Goal: Information Seeking & Learning: Check status

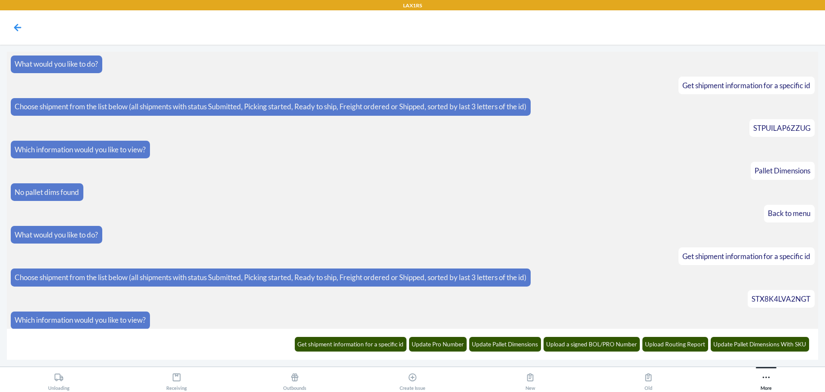
scroll to position [4129, 0]
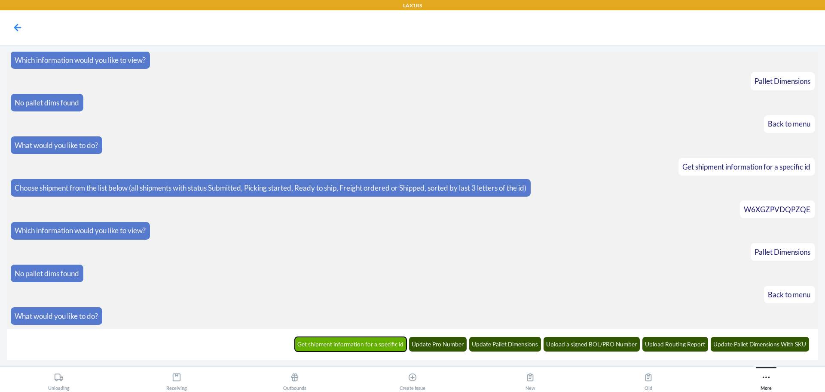
click at [343, 341] on button "Get shipment information for a specific id" at bounding box center [351, 344] width 112 height 15
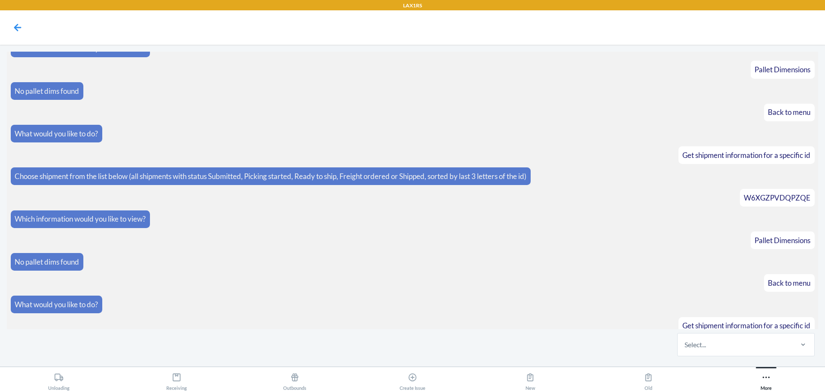
scroll to position [4172, 0]
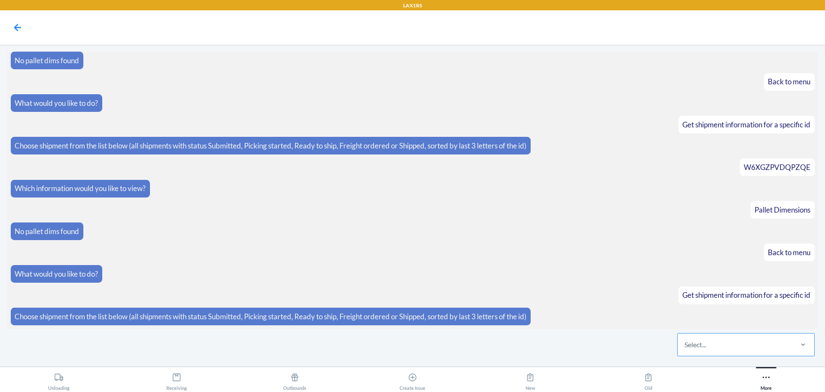
click at [706, 351] on div "Select..." at bounding box center [735, 344] width 114 height 22
click at [686, 350] on input "Select..." at bounding box center [685, 344] width 1 height 10
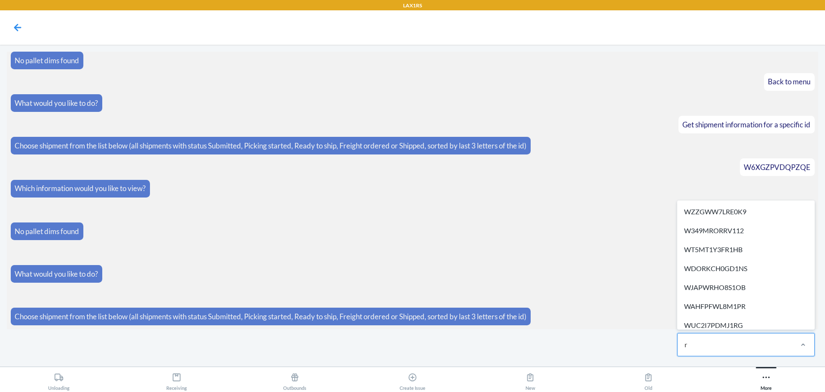
type input "r1"
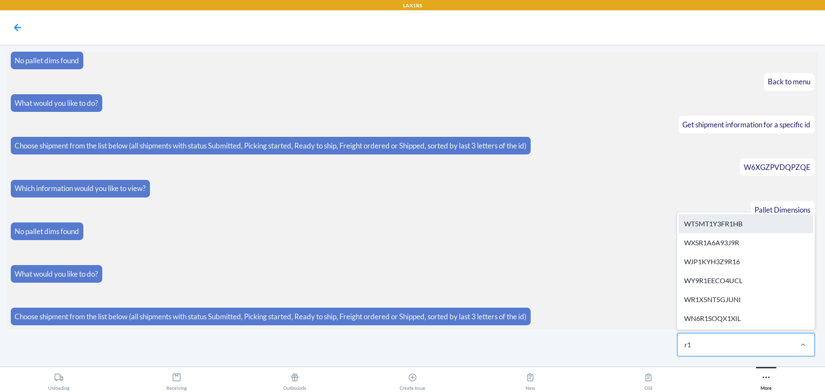
click at [745, 221] on div "WT5MT1Y3FR1HB" at bounding box center [746, 223] width 134 height 19
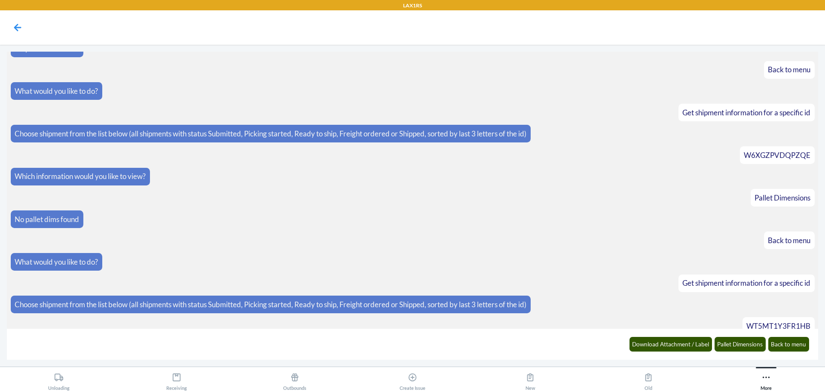
scroll to position [4215, 0]
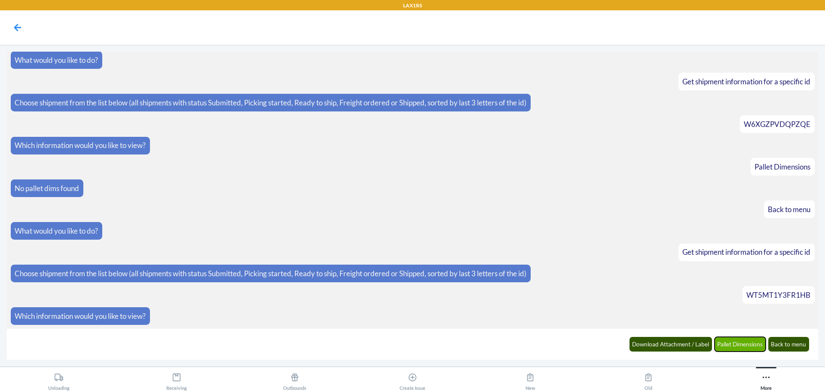
click at [738, 342] on button "Pallet Dimensions" at bounding box center [741, 344] width 52 height 15
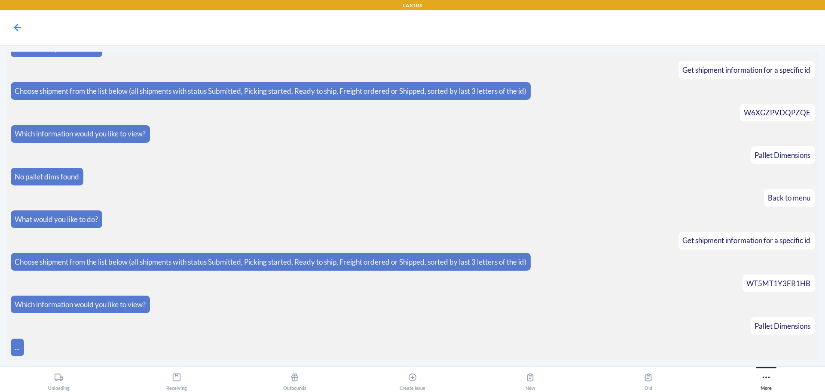
scroll to position [4279, 0]
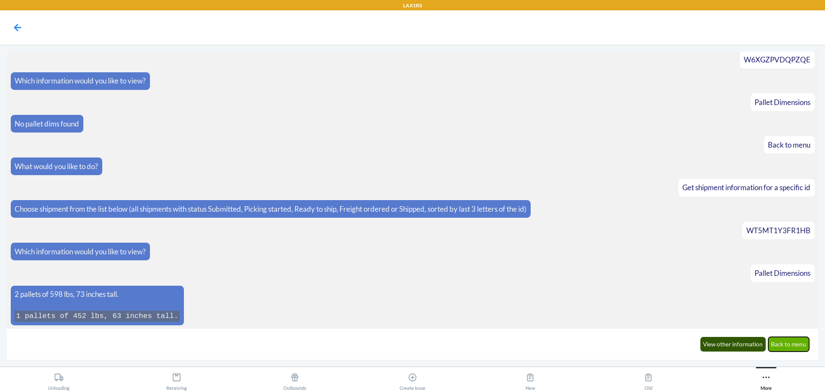
click at [777, 342] on button "Back to menu" at bounding box center [789, 344] width 41 height 15
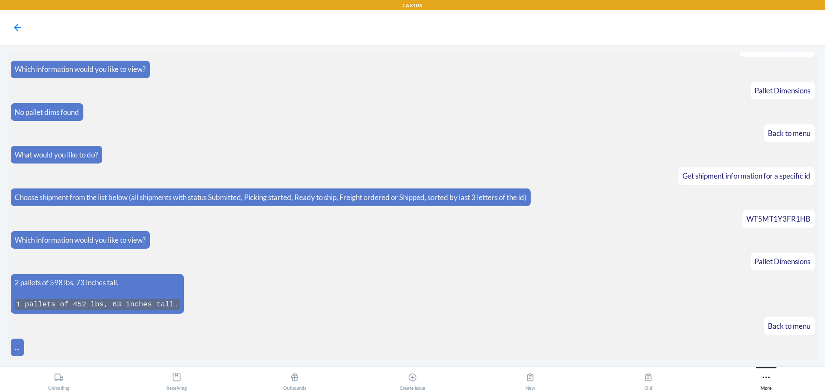
scroll to position [4322, 0]
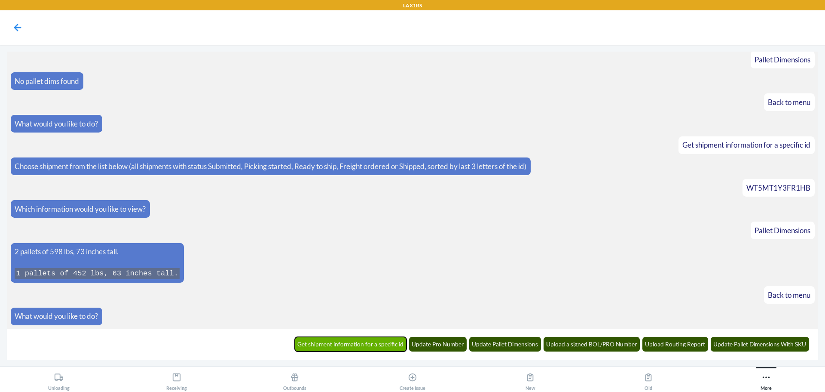
click at [380, 349] on button "Get shipment information for a specific id" at bounding box center [351, 344] width 112 height 15
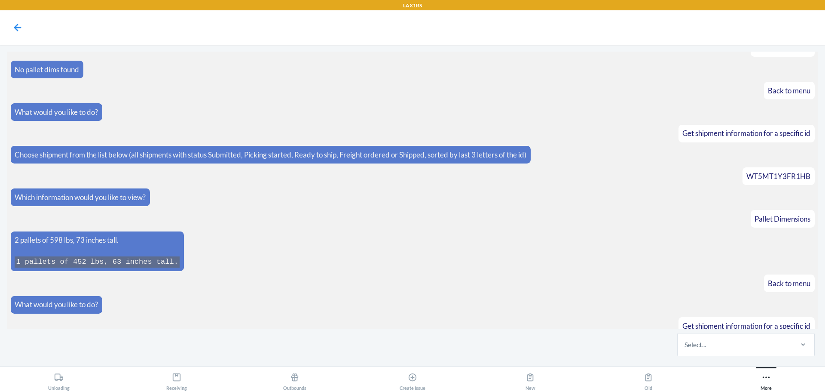
scroll to position [4364, 0]
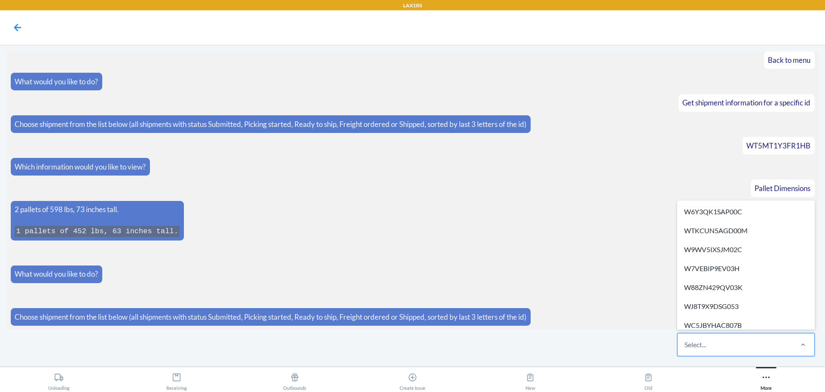
click at [728, 350] on div "Select..." at bounding box center [735, 344] width 114 height 22
click at [686, 350] on input "option W6Y3QK1SAP00C focused, 1 of 608. 608 results available. Use Up and Down …" at bounding box center [685, 344] width 1 height 10
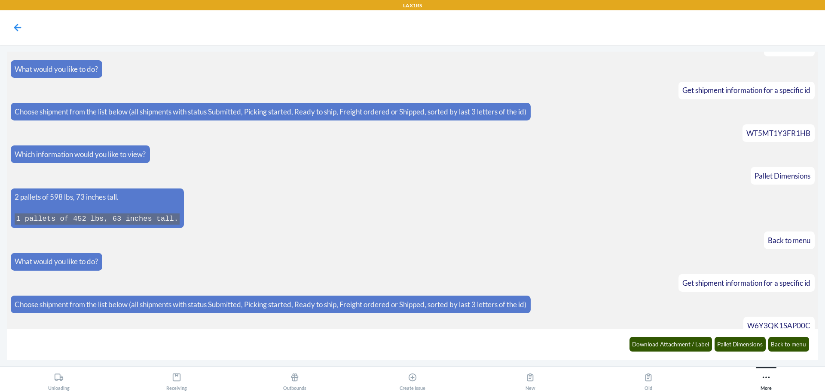
scroll to position [4407, 0]
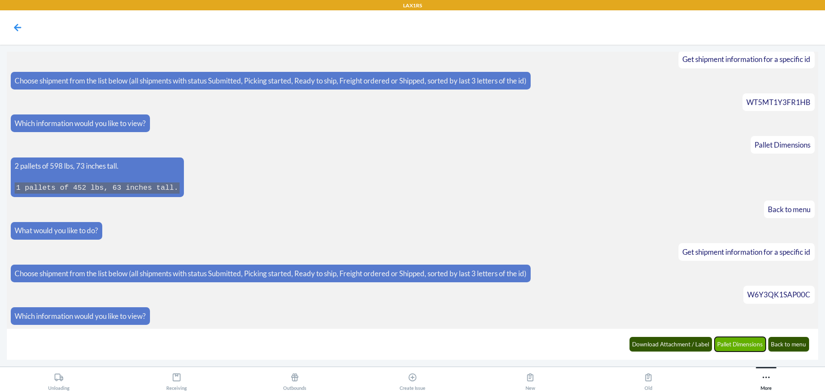
click at [755, 344] on button "Pallet Dimensions" at bounding box center [741, 344] width 52 height 15
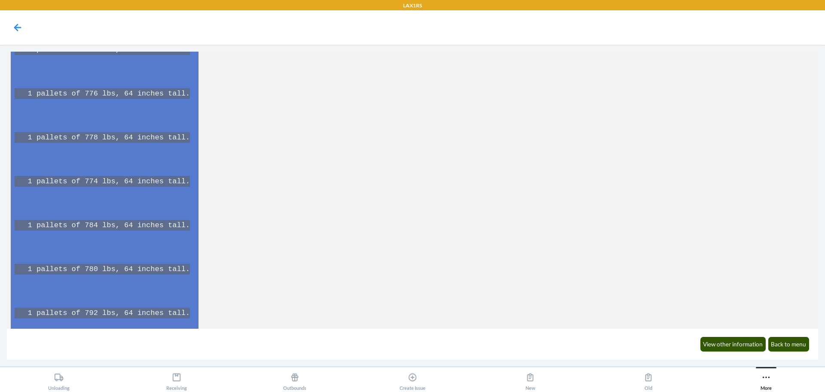
scroll to position [5393, 0]
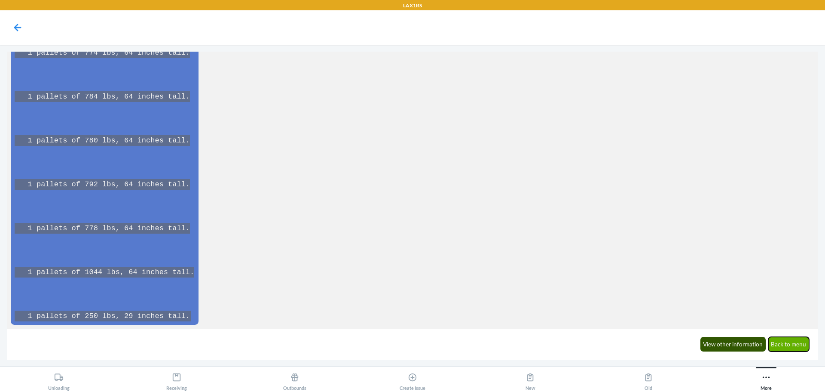
click at [785, 346] on button "Back to menu" at bounding box center [789, 344] width 41 height 15
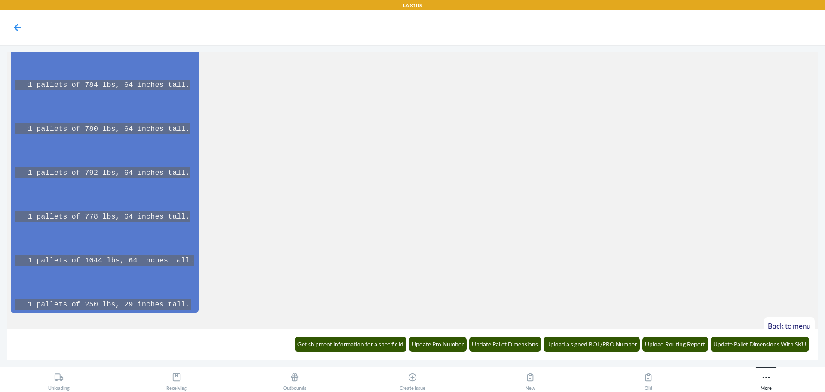
scroll to position [5435, 0]
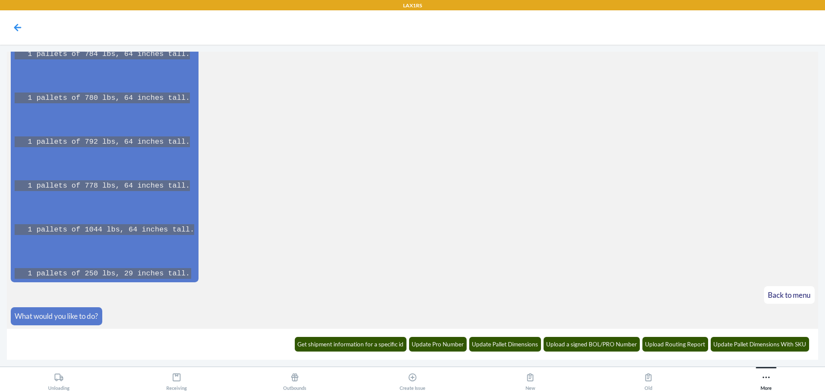
click at [780, 297] on span "Back to menu" at bounding box center [789, 294] width 43 height 9
click at [341, 344] on button "Get shipment information for a specific id" at bounding box center [351, 344] width 112 height 15
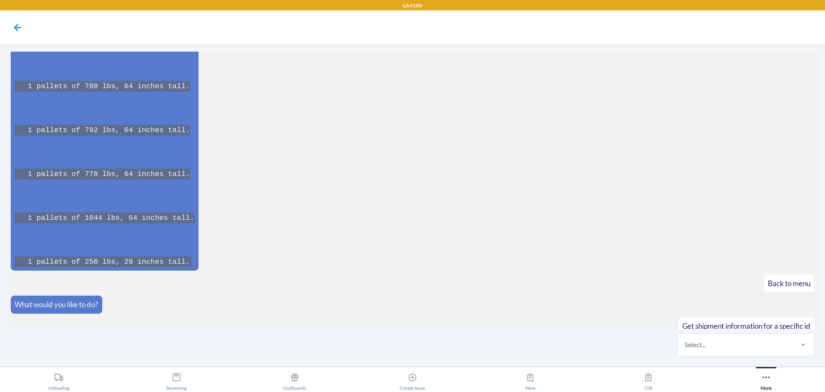
scroll to position [5477, 0]
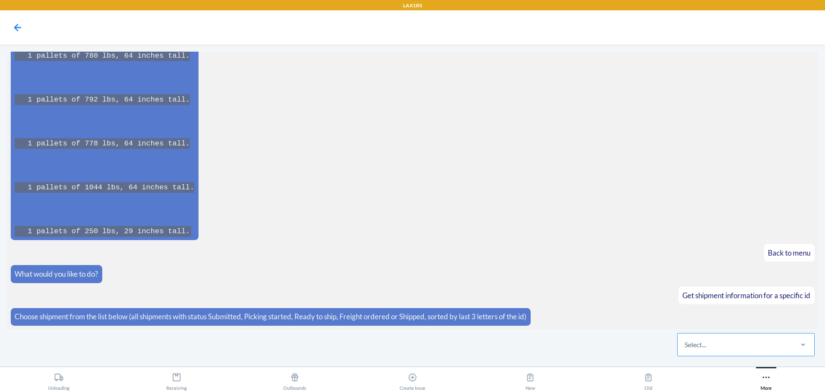
click at [758, 349] on div "Select..." at bounding box center [735, 344] width 114 height 22
click at [686, 349] on input "Select..." at bounding box center [685, 344] width 1 height 10
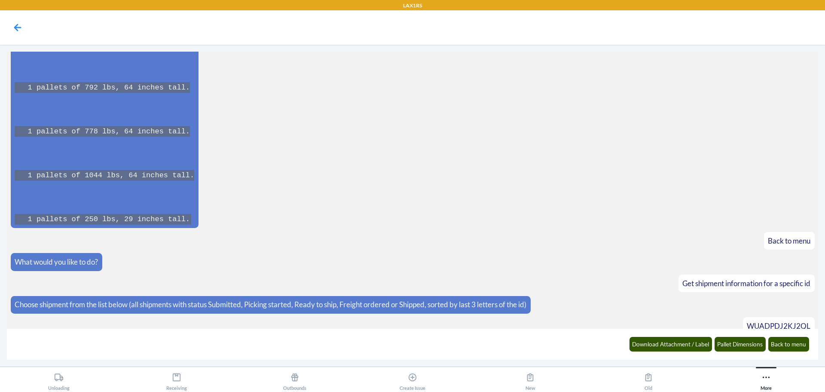
scroll to position [5520, 0]
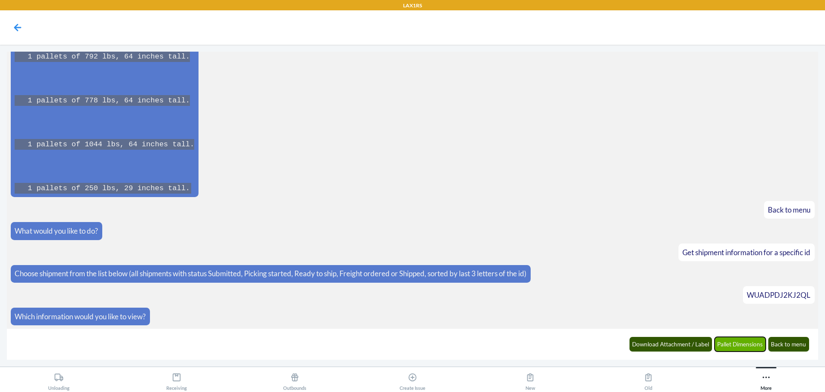
click at [751, 343] on button "Pallet Dimensions" at bounding box center [741, 344] width 52 height 15
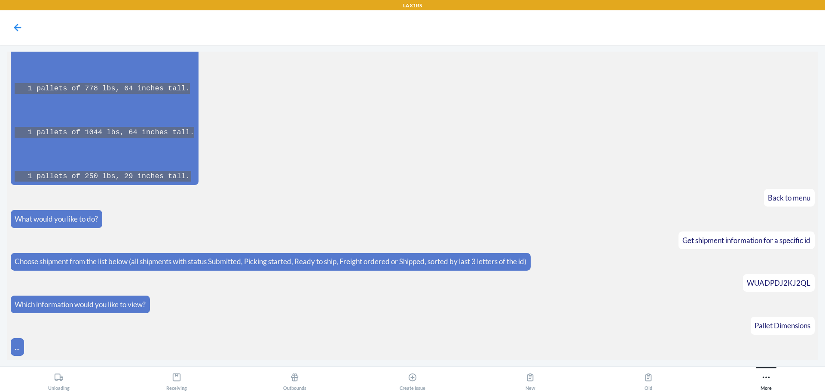
scroll to position [5563, 0]
